Goal: Information Seeking & Learning: Understand process/instructions

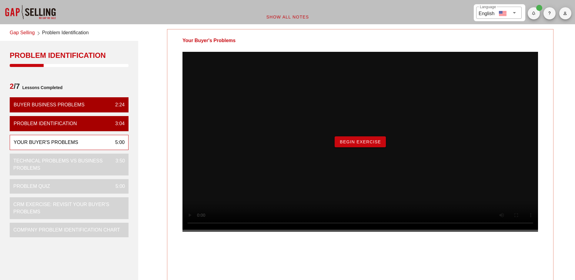
click at [342, 144] on span "Begin Exercise" at bounding box center [360, 141] width 42 height 5
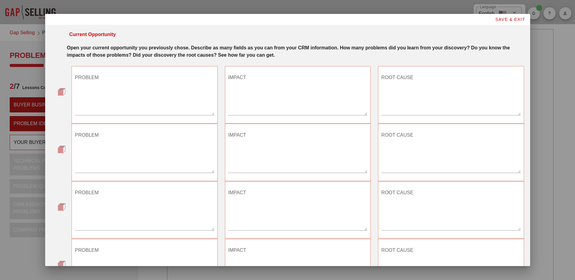
click at [121, 101] on textarea "PROBLEM" at bounding box center [144, 94] width 139 height 42
type textarea "1"
click at [242, 101] on textarea "IMPACT" at bounding box center [297, 94] width 139 height 42
type textarea "2"
click at [404, 88] on textarea "ROOT CAUSE" at bounding box center [450, 94] width 139 height 42
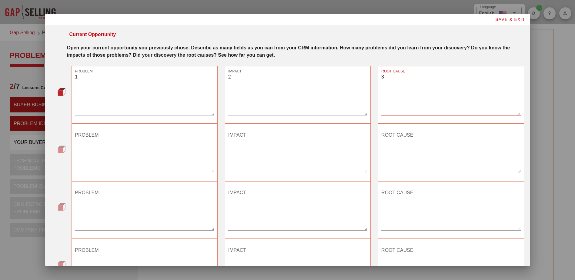
type textarea "3"
click at [107, 147] on textarea "PROBLEM" at bounding box center [144, 151] width 139 height 42
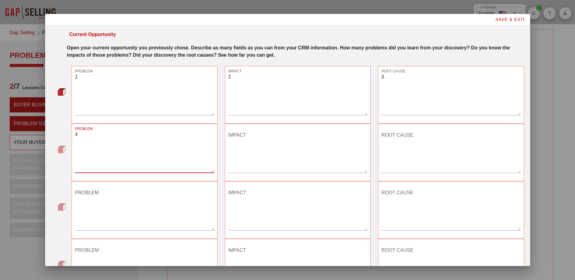
type textarea "4"
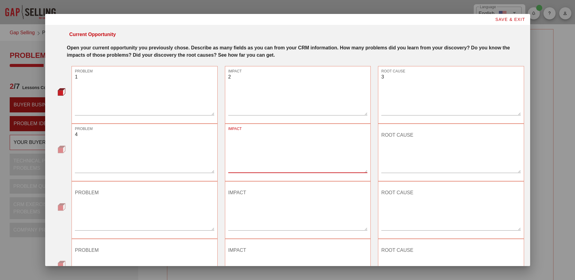
click at [249, 142] on textarea "IMPACT" at bounding box center [297, 151] width 139 height 42
type textarea "5"
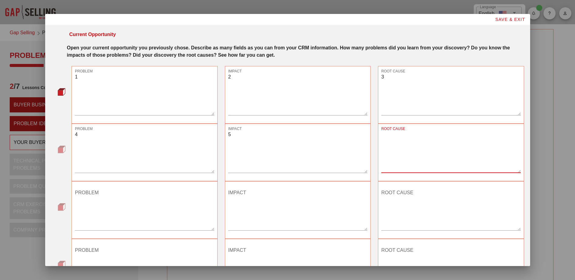
click at [402, 144] on textarea "ROOT CAUSE" at bounding box center [450, 151] width 139 height 42
type textarea "6"
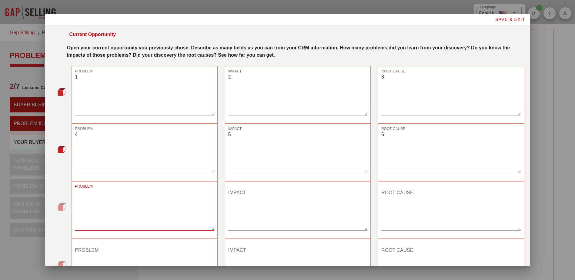
click at [119, 202] on textarea "PROBLEM" at bounding box center [144, 209] width 139 height 42
type textarea "7"
click at [246, 195] on textarea "IMPACT" at bounding box center [297, 209] width 139 height 42
type textarea "8"
click at [399, 194] on textarea "ROOT CAUSE" at bounding box center [450, 209] width 139 height 42
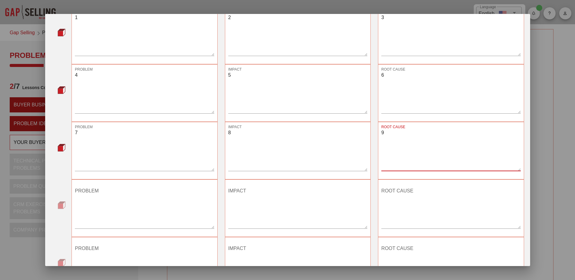
scroll to position [61, 0]
type textarea "9"
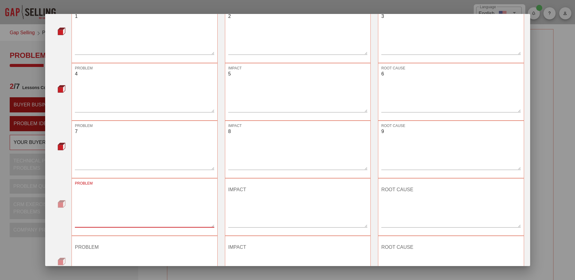
click at [91, 192] on textarea "PROBLEM" at bounding box center [144, 206] width 139 height 42
type textarea "1"
click at [242, 192] on textarea "IMPACT" at bounding box center [297, 206] width 139 height 42
type textarea "q"
click at [393, 190] on textarea "ROOT CAUSE" at bounding box center [450, 206] width 139 height 42
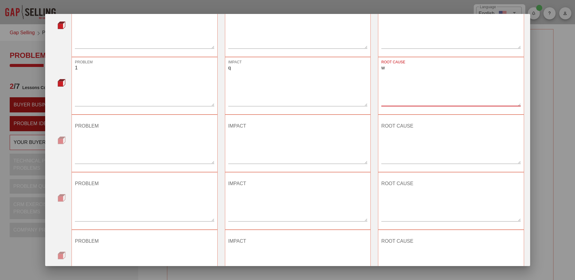
scroll to position [233, 0]
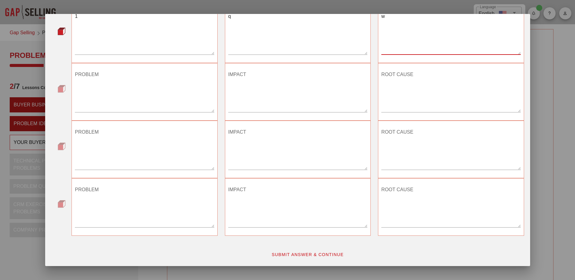
type textarea "w"
click at [325, 255] on span "SUBMIT ANSWER & CONTINUE" at bounding box center [307, 254] width 72 height 5
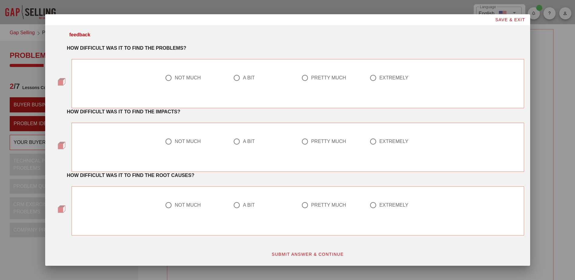
scroll to position [0, 0]
click at [236, 81] on div at bounding box center [237, 78] width 10 height 10
click at [305, 142] on div at bounding box center [305, 141] width 10 height 10
click at [169, 205] on div at bounding box center [168, 205] width 10 height 10
click at [299, 255] on span "SUBMIT ANSWER & CONTINUE" at bounding box center [307, 254] width 72 height 5
